Goal: Entertainment & Leisure: Consume media (video, audio)

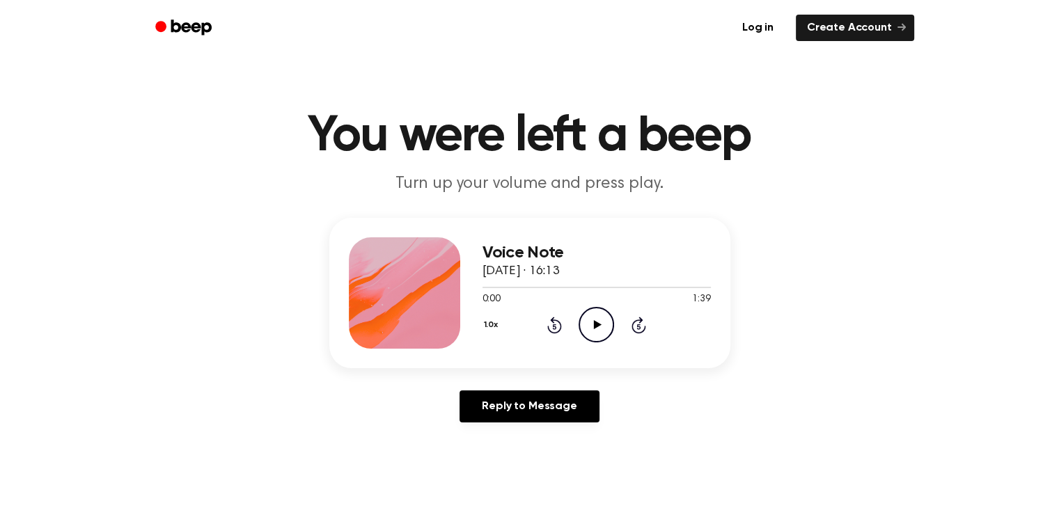
click at [597, 322] on icon at bounding box center [598, 324] width 8 height 9
click at [597, 322] on icon at bounding box center [596, 324] width 6 height 9
click at [597, 322] on icon at bounding box center [598, 324] width 8 height 9
click at [597, 322] on icon at bounding box center [596, 324] width 6 height 9
click at [597, 322] on icon at bounding box center [598, 324] width 8 height 9
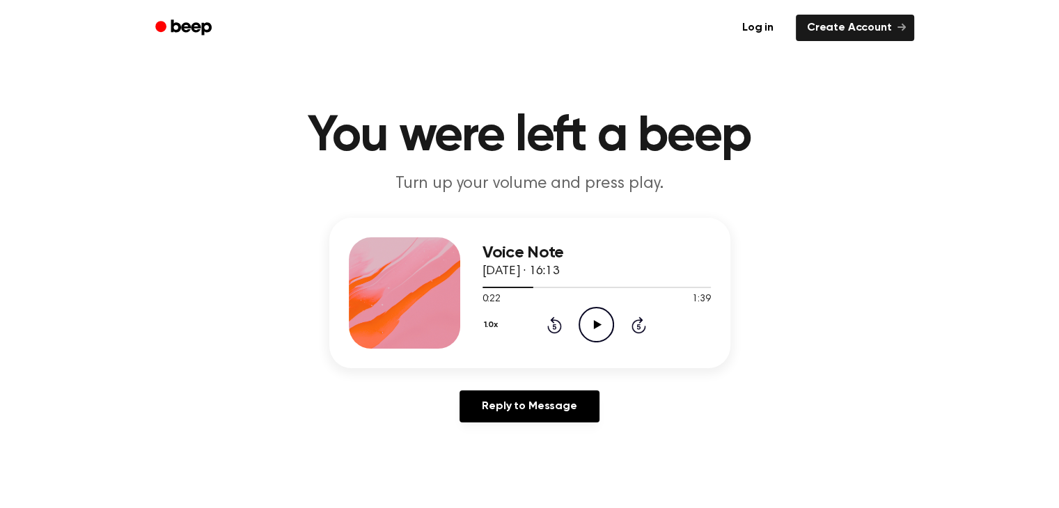
click at [597, 322] on icon at bounding box center [598, 324] width 8 height 9
click at [597, 321] on icon "Play Audio" at bounding box center [595, 324] width 35 height 35
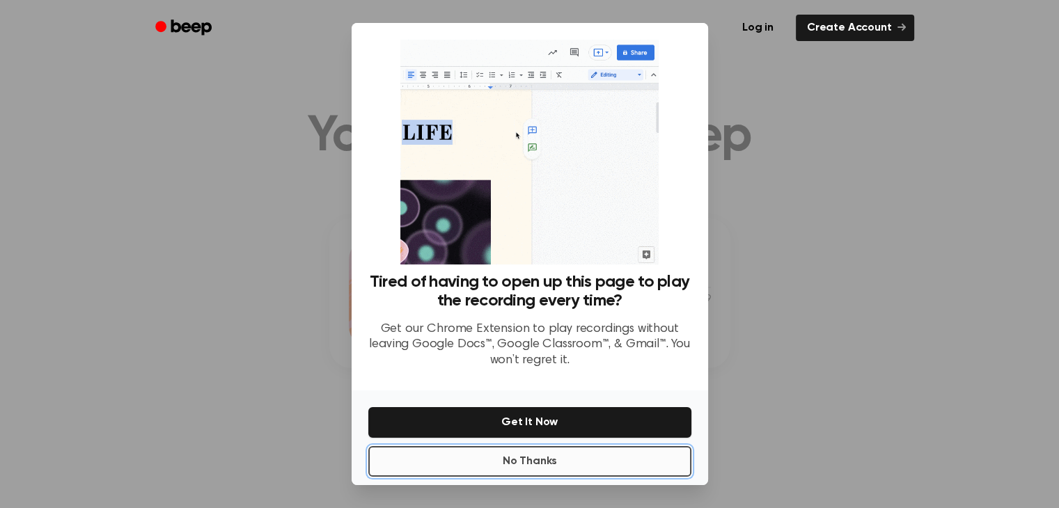
click at [580, 452] on button "No Thanks" at bounding box center [529, 461] width 323 height 31
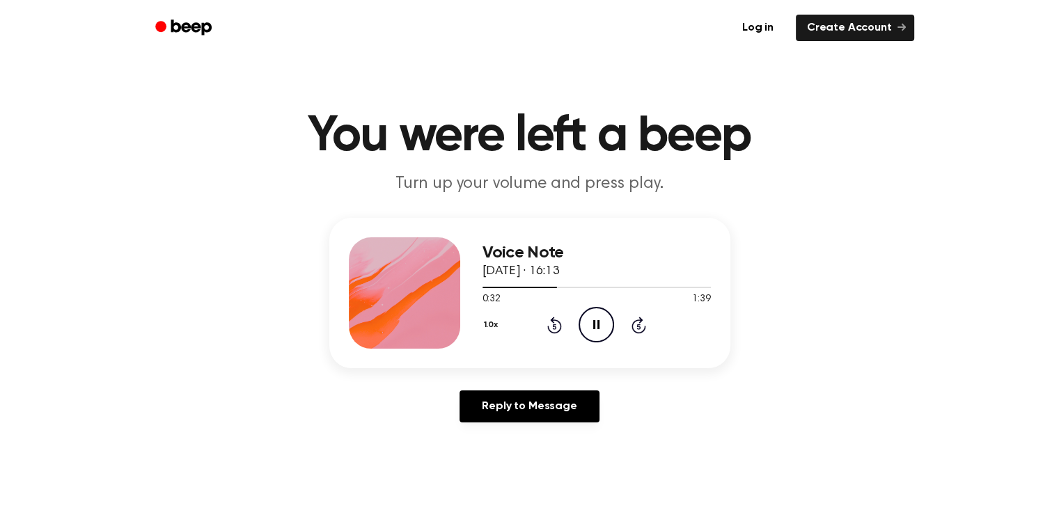
click at [554, 330] on icon "Rewind 5 seconds" at bounding box center [553, 325] width 15 height 18
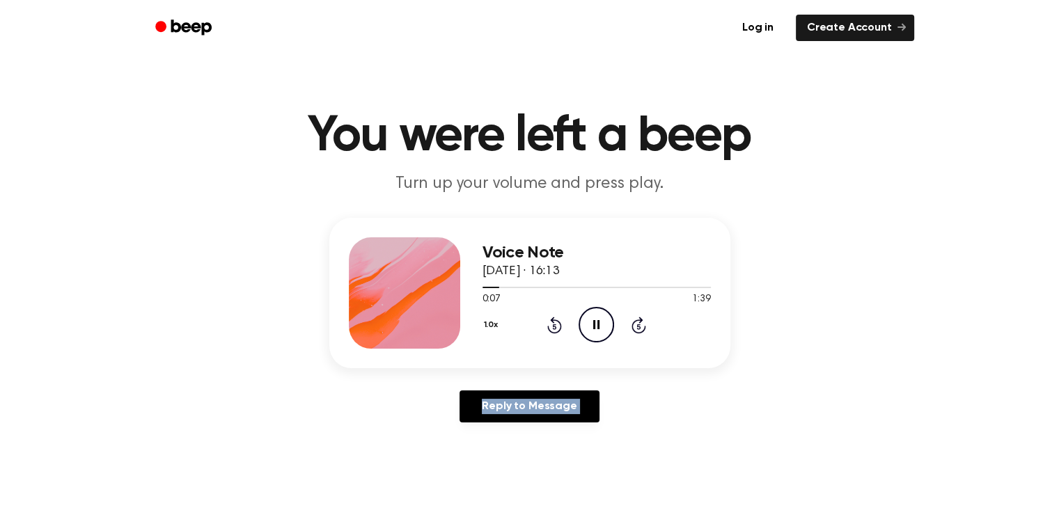
click at [554, 330] on icon "Rewind 5 seconds" at bounding box center [553, 325] width 15 height 18
click at [761, 385] on div "Voice Note [DATE] · 16:13 1:39 1:39 Your browser does not support the [object O…" at bounding box center [529, 326] width 1025 height 216
